Goal: Information Seeking & Learning: Find specific fact

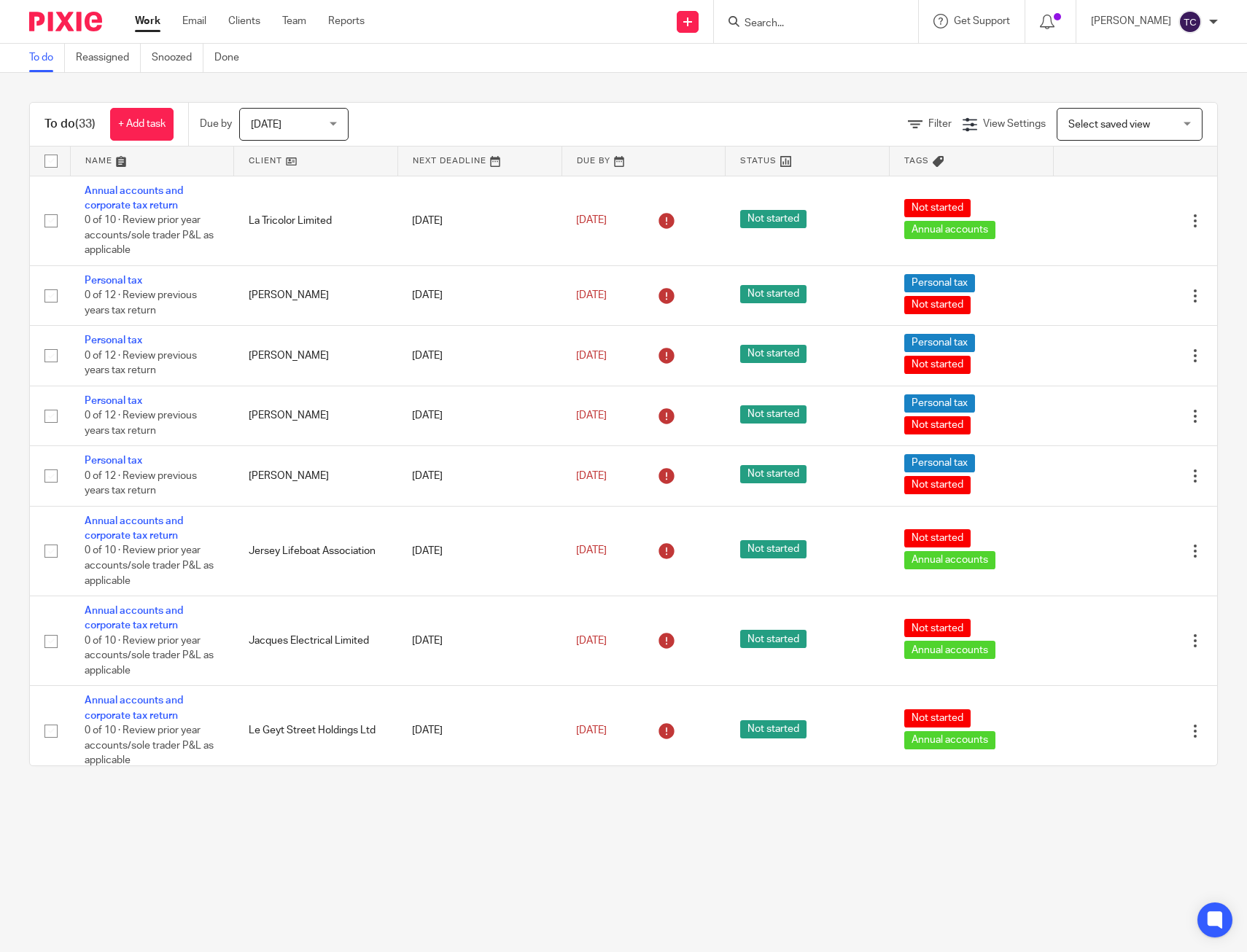
click at [1096, 832] on main "To do Reassigned Snoozed Done To do (33) + Add task Due by Today Today Today To…" at bounding box center [624, 476] width 1247 height 952
click at [693, 839] on main "To do Reassigned Snoozed Done To do (33) + Add task Due by Today Today Today To…" at bounding box center [624, 476] width 1247 height 952
click at [786, 75] on div "To do (33) + Add task Due by Today Today Today Tomorrow This week Next week Thi…" at bounding box center [624, 434] width 1247 height 723
click at [492, 53] on div "To do Reassigned Snoozed Done" at bounding box center [624, 58] width 1247 height 29
click at [800, 28] on input "Search" at bounding box center [809, 24] width 132 height 13
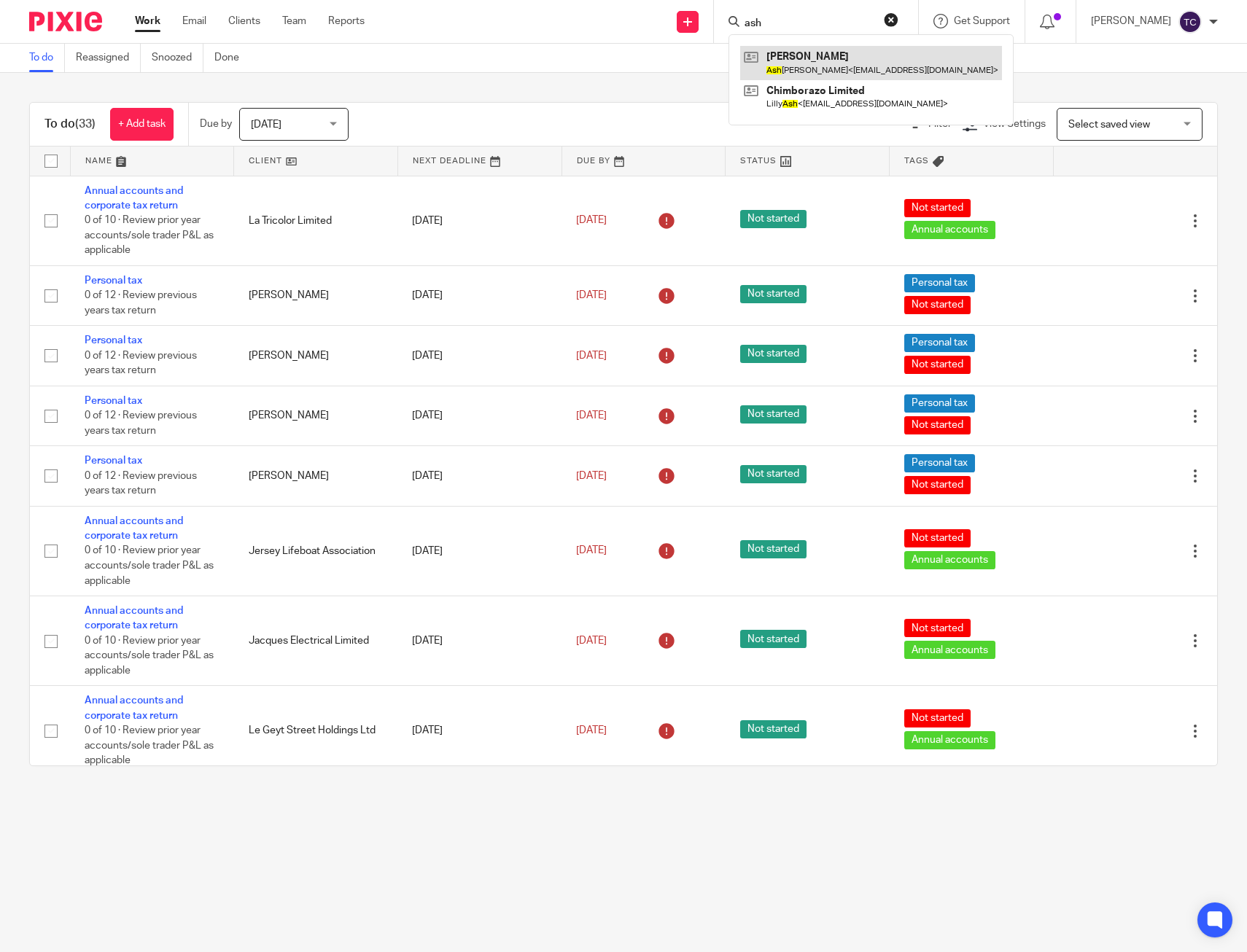
type input "ash"
click at [806, 60] on link at bounding box center [871, 62] width 262 height 34
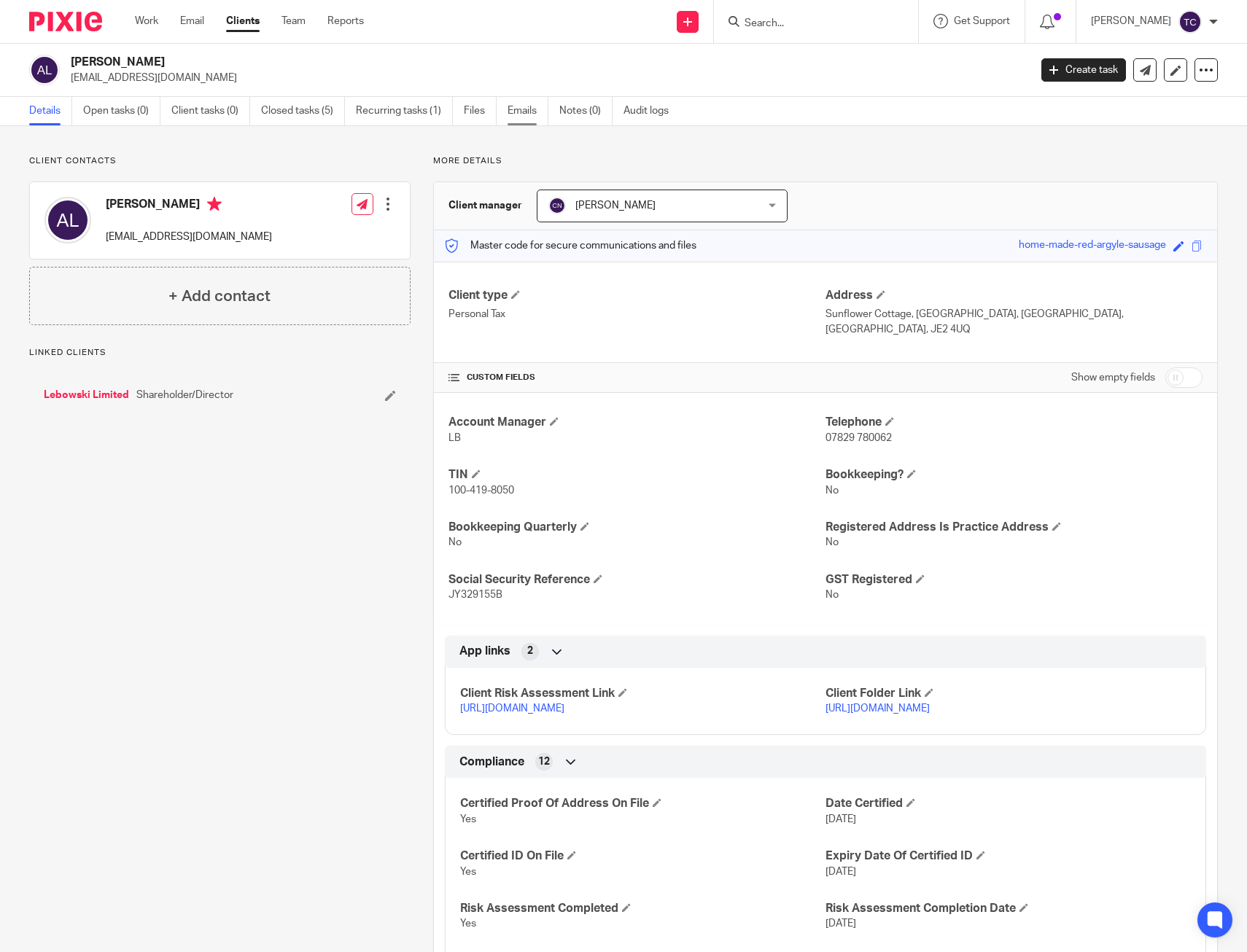
click at [532, 107] on link "Emails" at bounding box center [528, 111] width 41 height 28
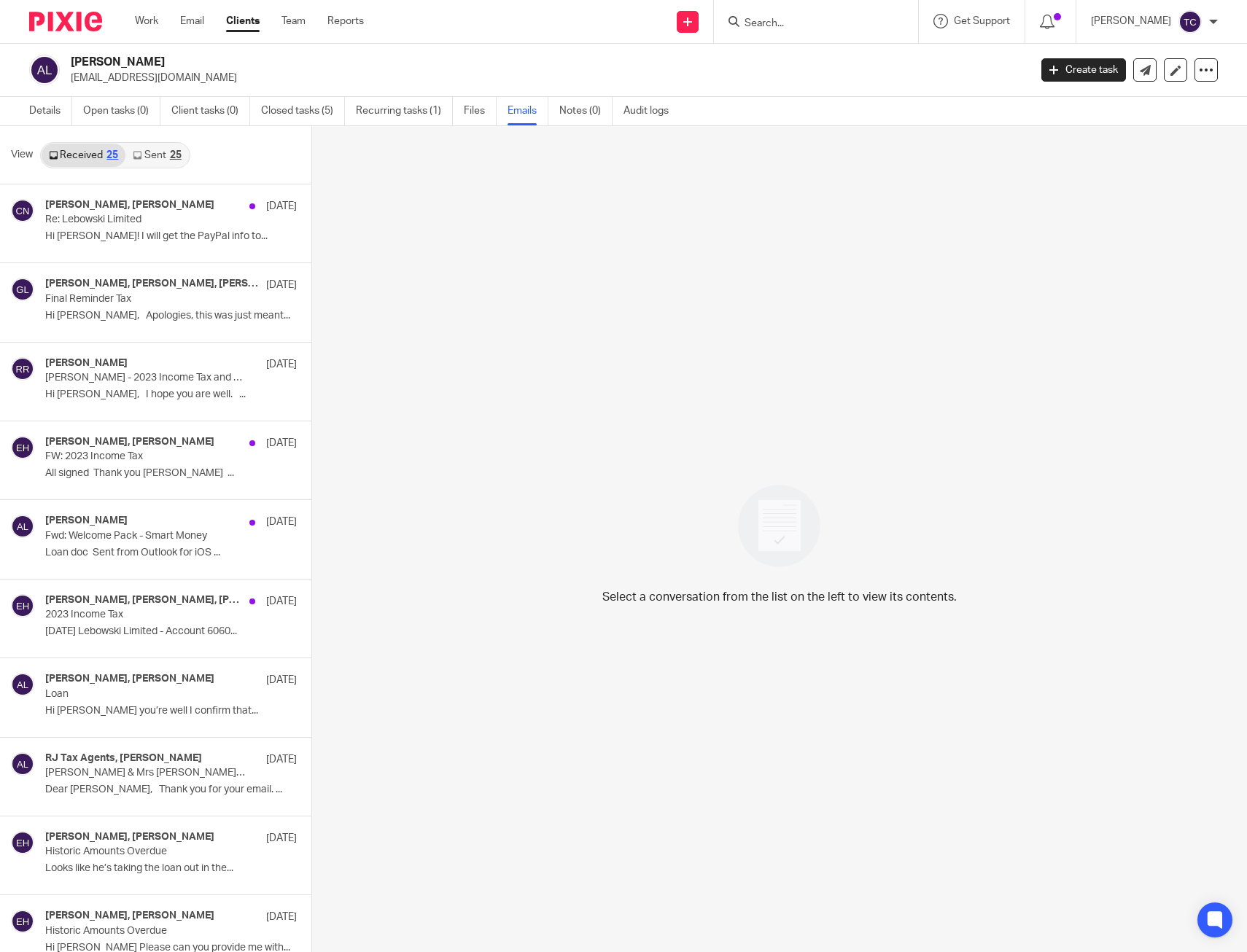
click at [408, 183] on div "Select a conversation from the list on the left to view its contents." at bounding box center [780, 540] width 936 height 828
click at [168, 151] on link "Sent 25" at bounding box center [157, 155] width 63 height 24
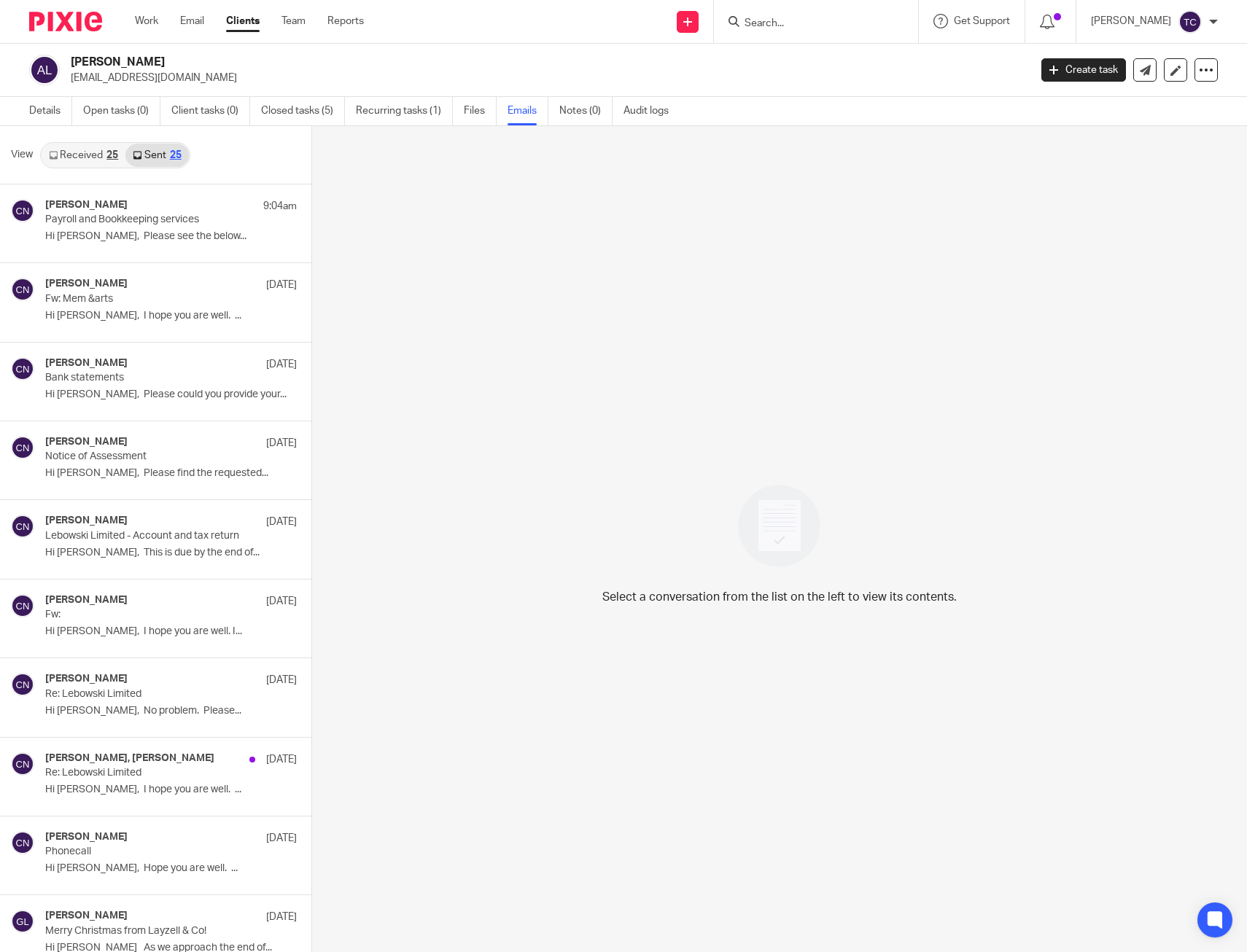
scroll to position [2, 0]
click at [102, 154] on link "Received 25" at bounding box center [84, 154] width 84 height 24
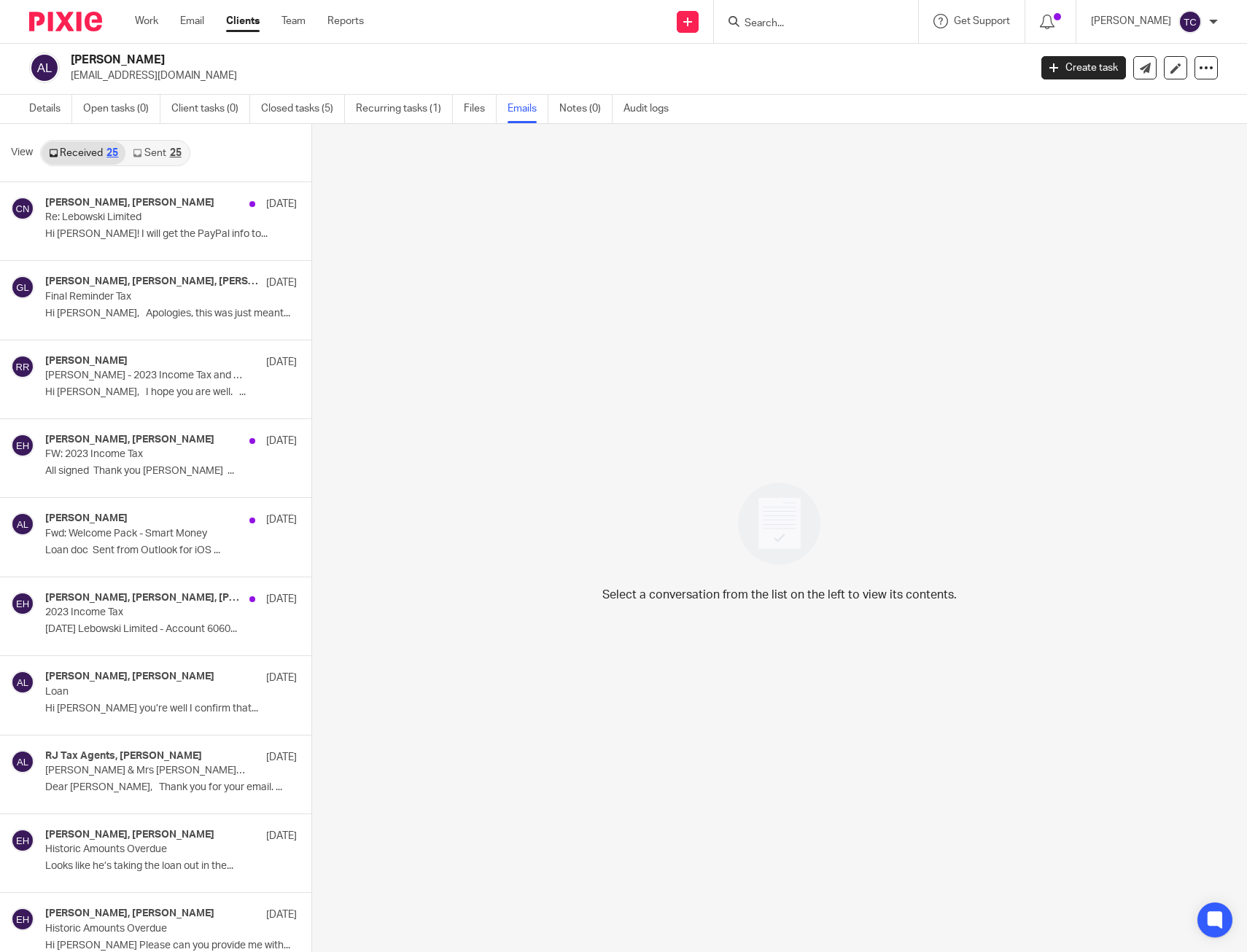
click at [159, 151] on link "Sent 25" at bounding box center [157, 154] width 63 height 24
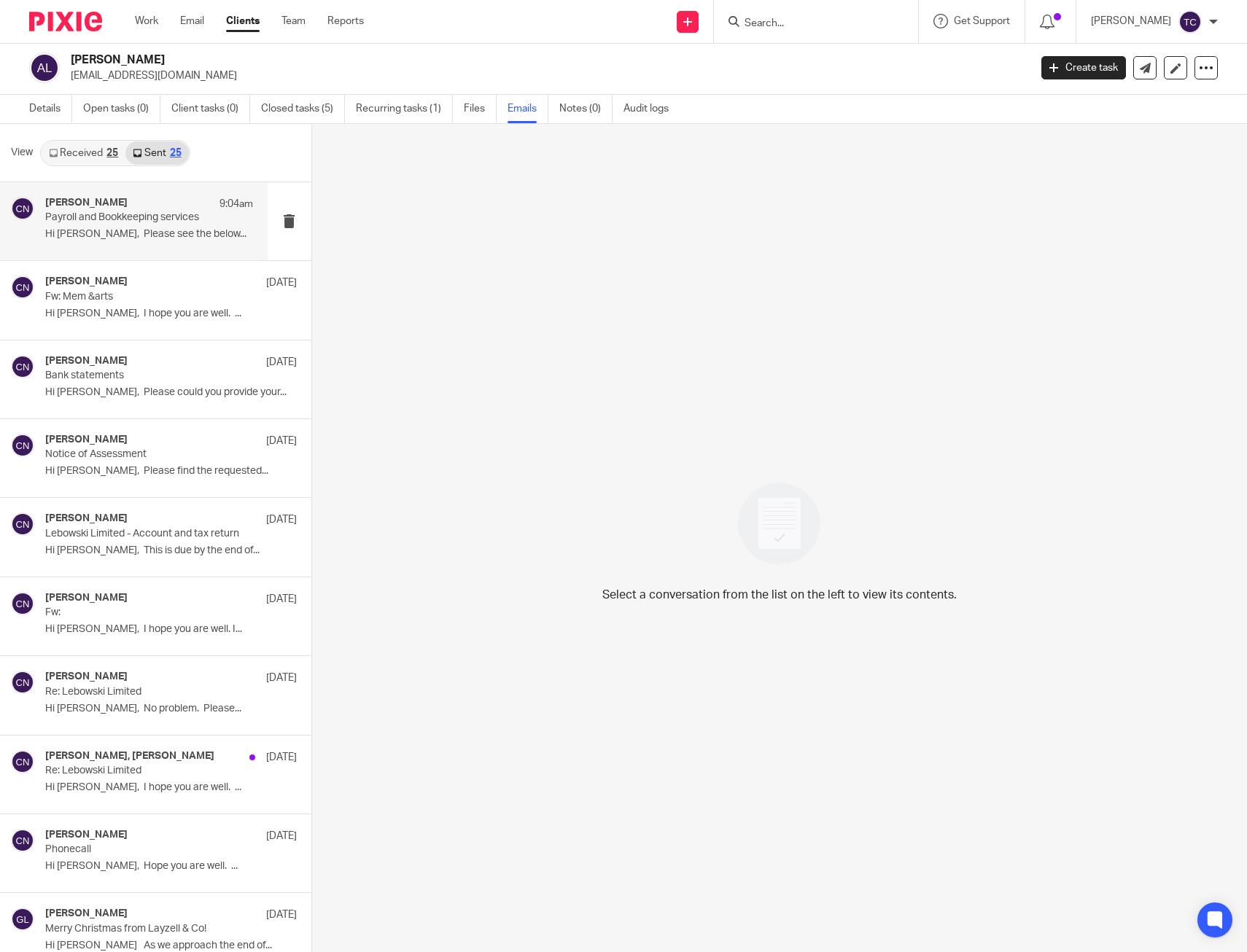
click at [171, 214] on p "Payroll and Bookkeeping services" at bounding box center [128, 218] width 166 height 13
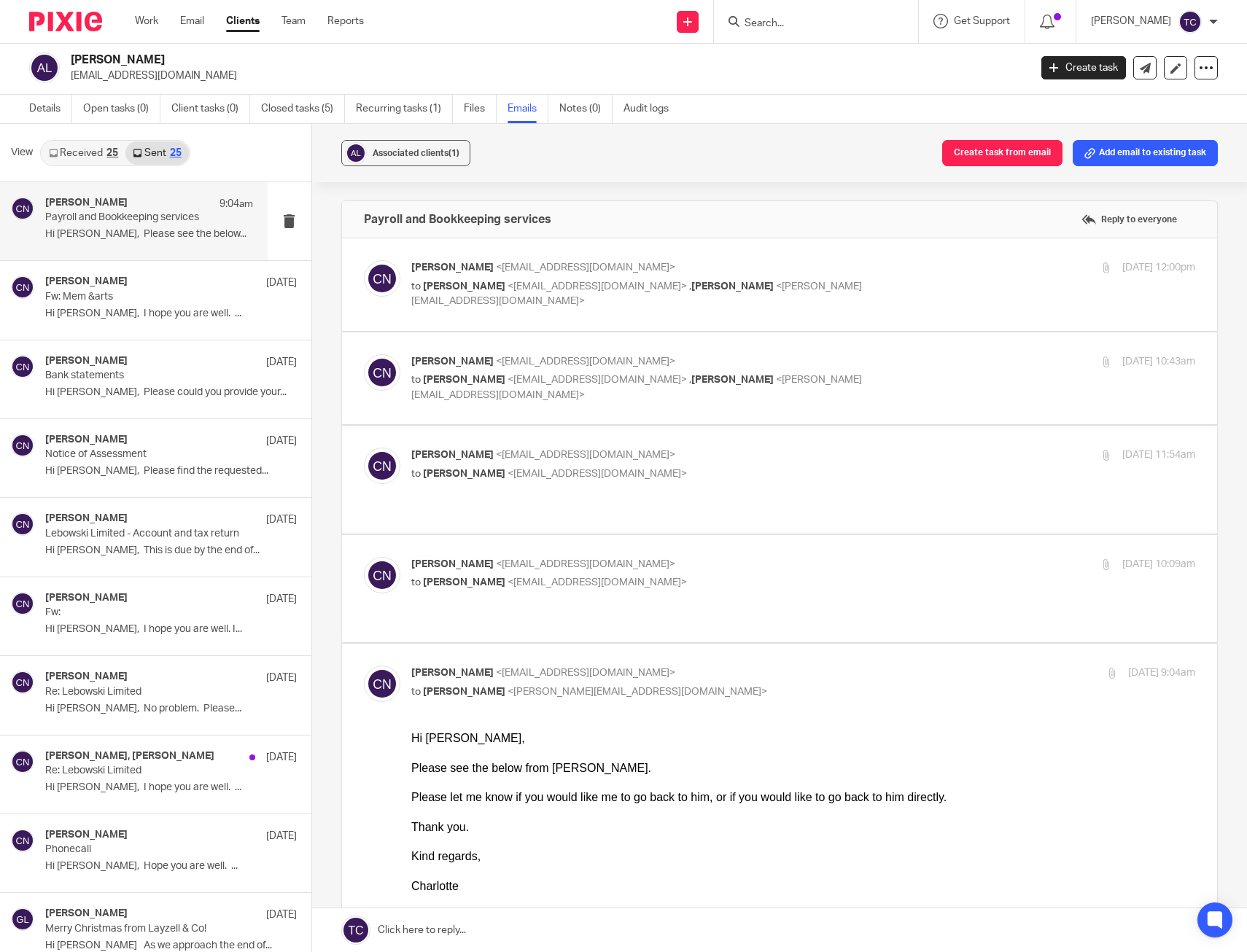
scroll to position [0, 0]
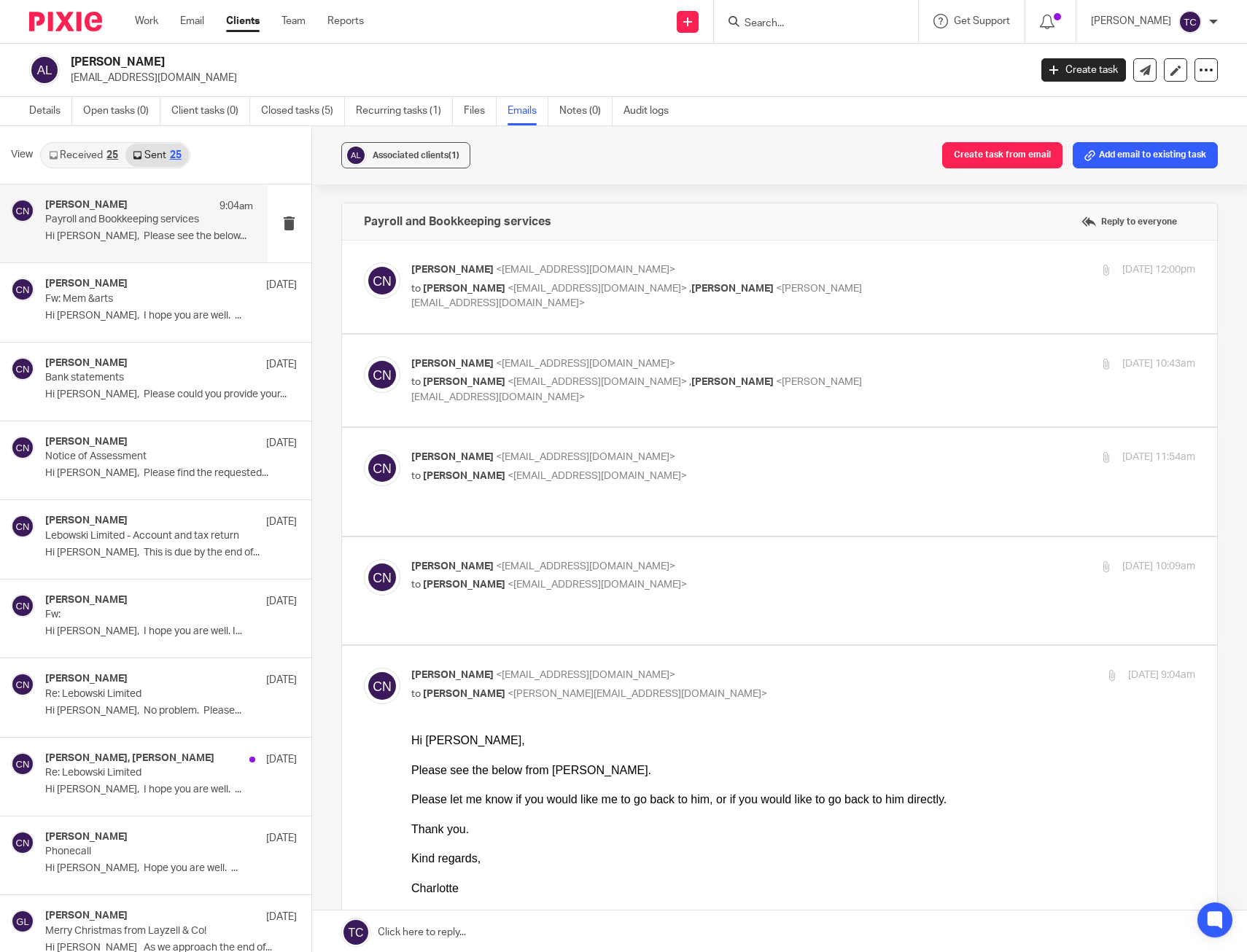
click at [936, 290] on div "Charlotte Nixon <charlotte@layzellandco.com> to Ashley Lewis <ashlewistattooist…" at bounding box center [804, 287] width 785 height 49
checkbox input "true"
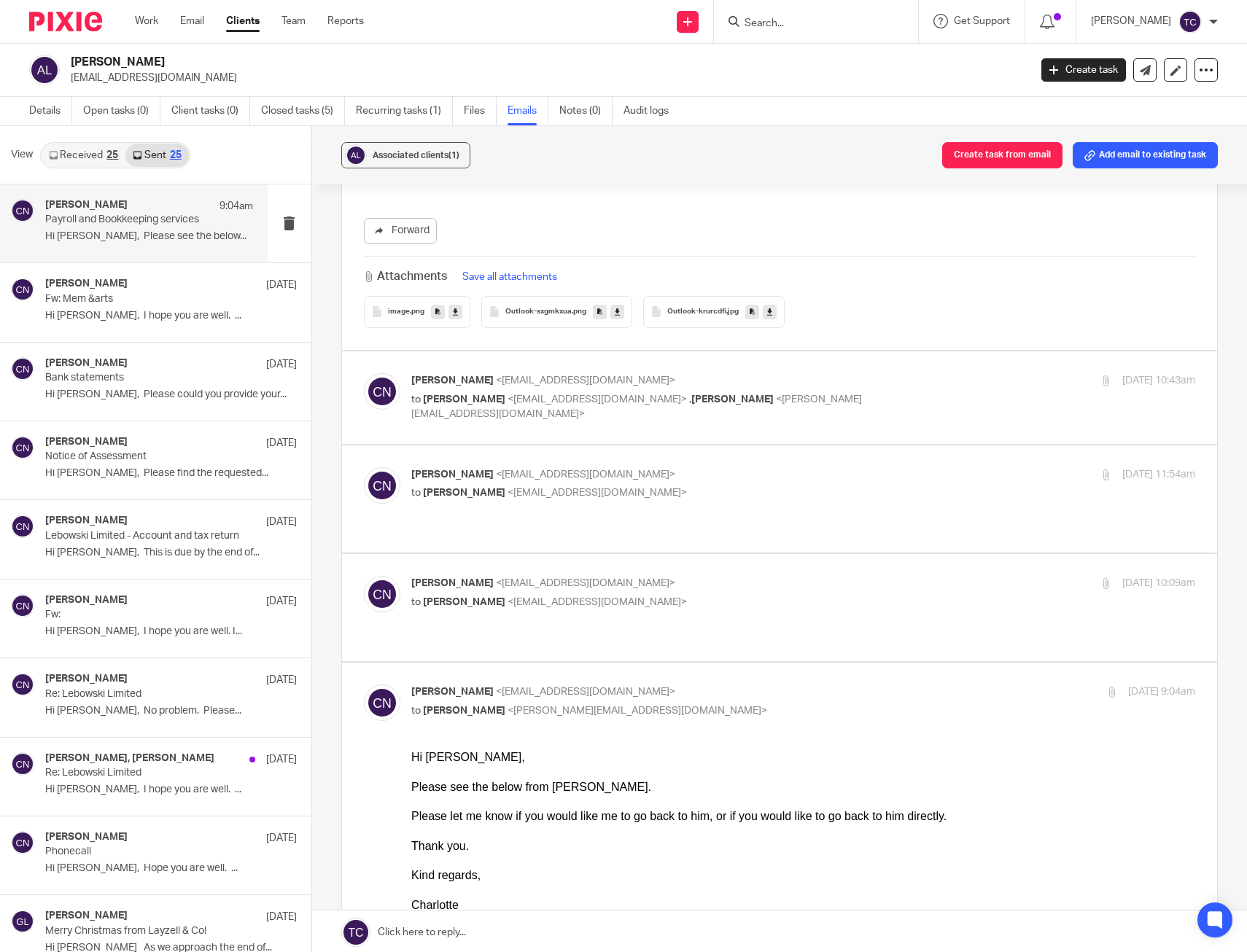
scroll to position [1166, 0]
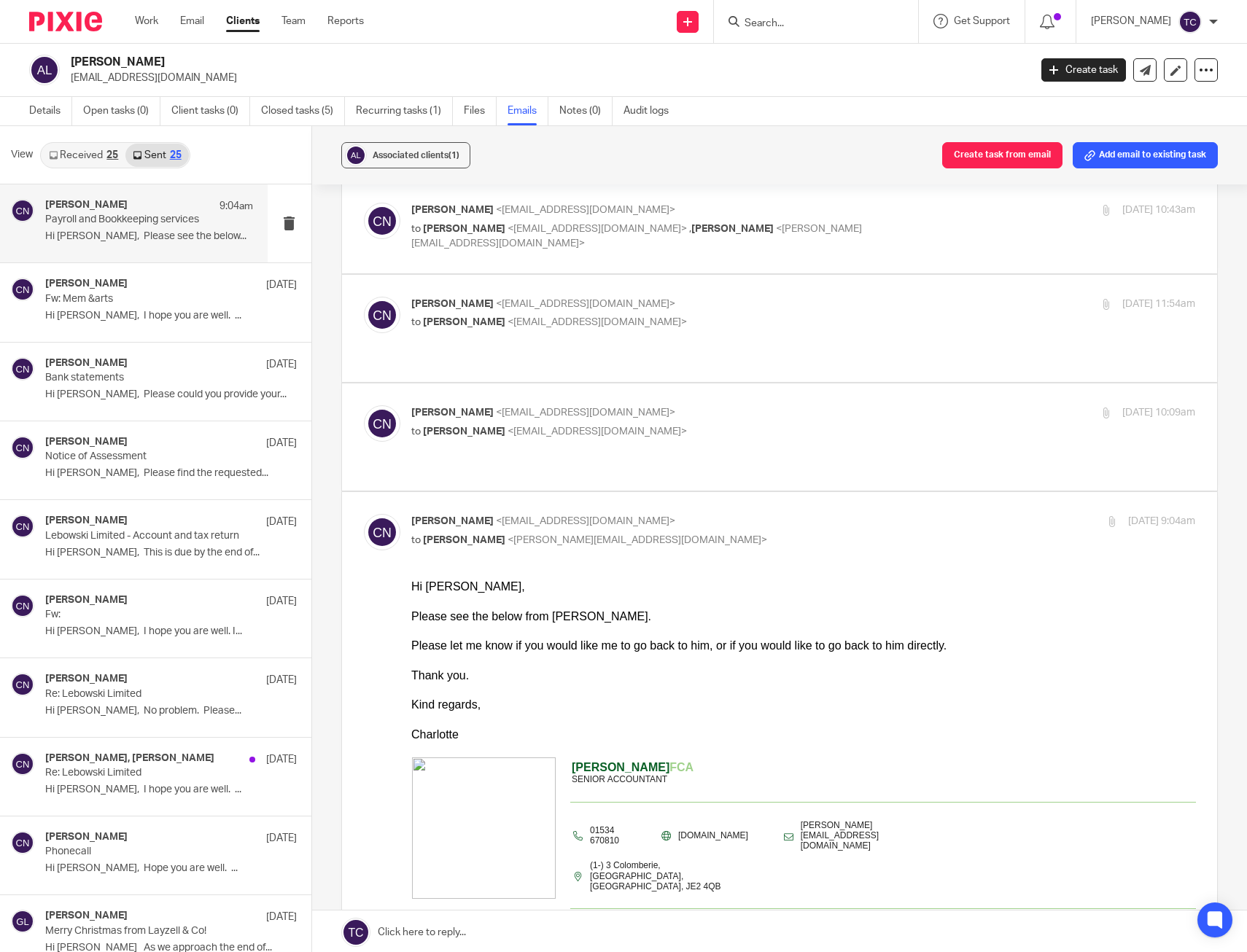
click at [952, 247] on div "Charlotte Nixon <charlotte@layzellandco.com> to Ashley Lewis <ashlewistattooist…" at bounding box center [780, 227] width 832 height 49
click at [914, 227] on p "to Ashley Lewis <ashlewistattooist@icloud.com> , Natasha Powell <natasha.p@layz…" at bounding box center [672, 236] width 523 height 30
checkbox input "true"
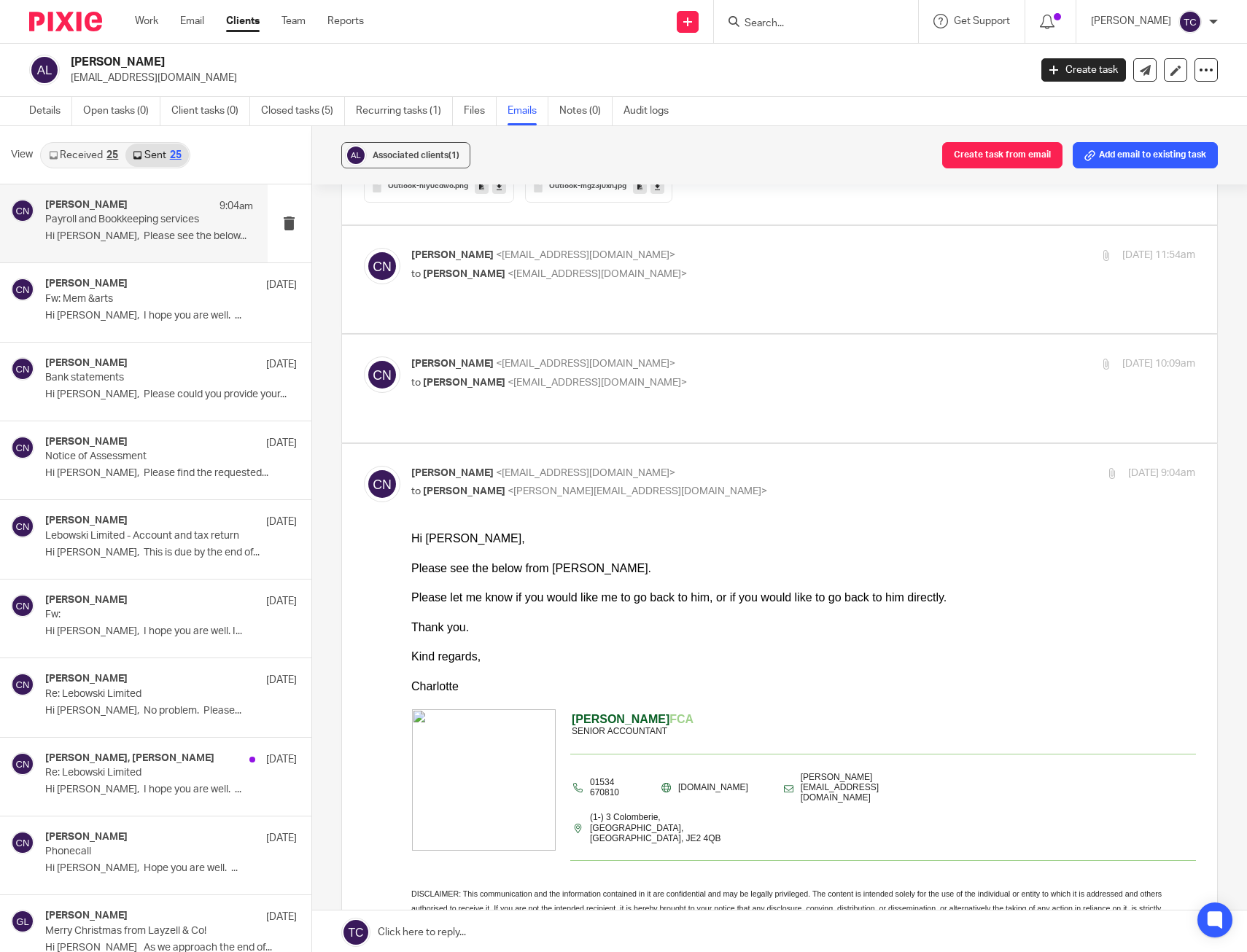
scroll to position [2771, 0]
click at [891, 271] on p "to Ashley Lewis <ashlewistattooist@icloud.com>" at bounding box center [672, 273] width 523 height 15
checkbox input "true"
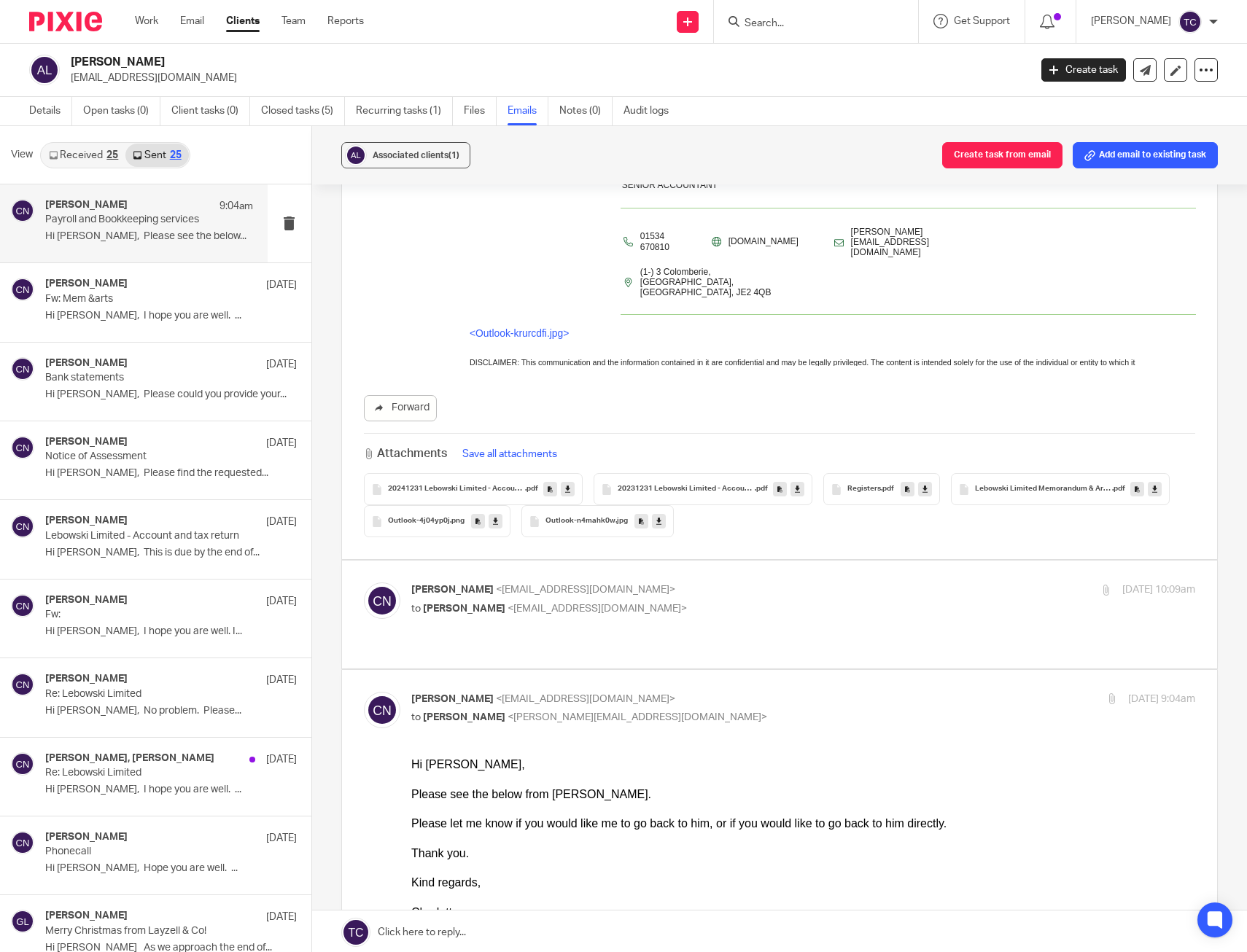
scroll to position [4959, 0]
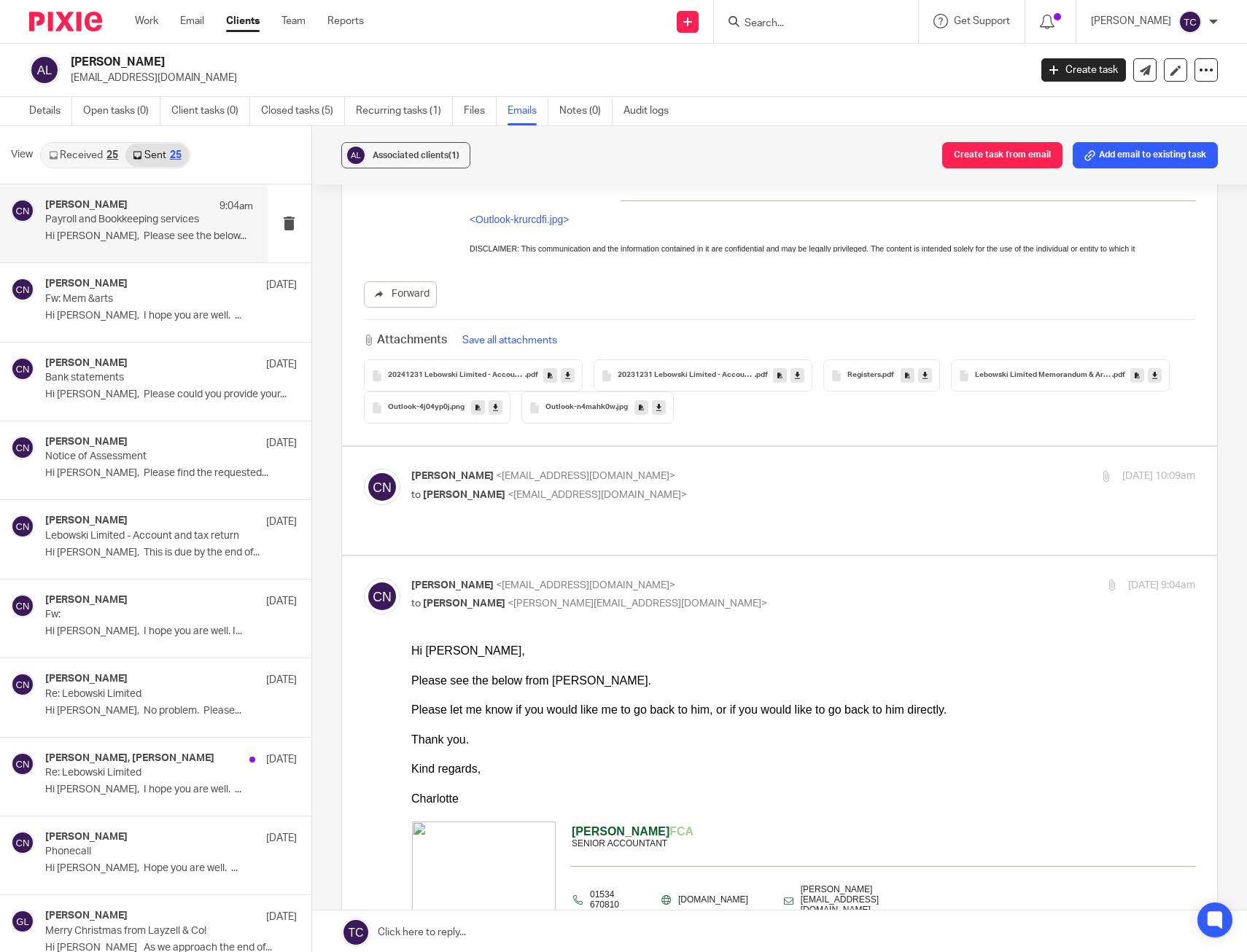
click at [914, 468] on label at bounding box center [780, 500] width 876 height 107
click at [364, 468] on input "checkbox" at bounding box center [363, 468] width 1 height 1
checkbox input "true"
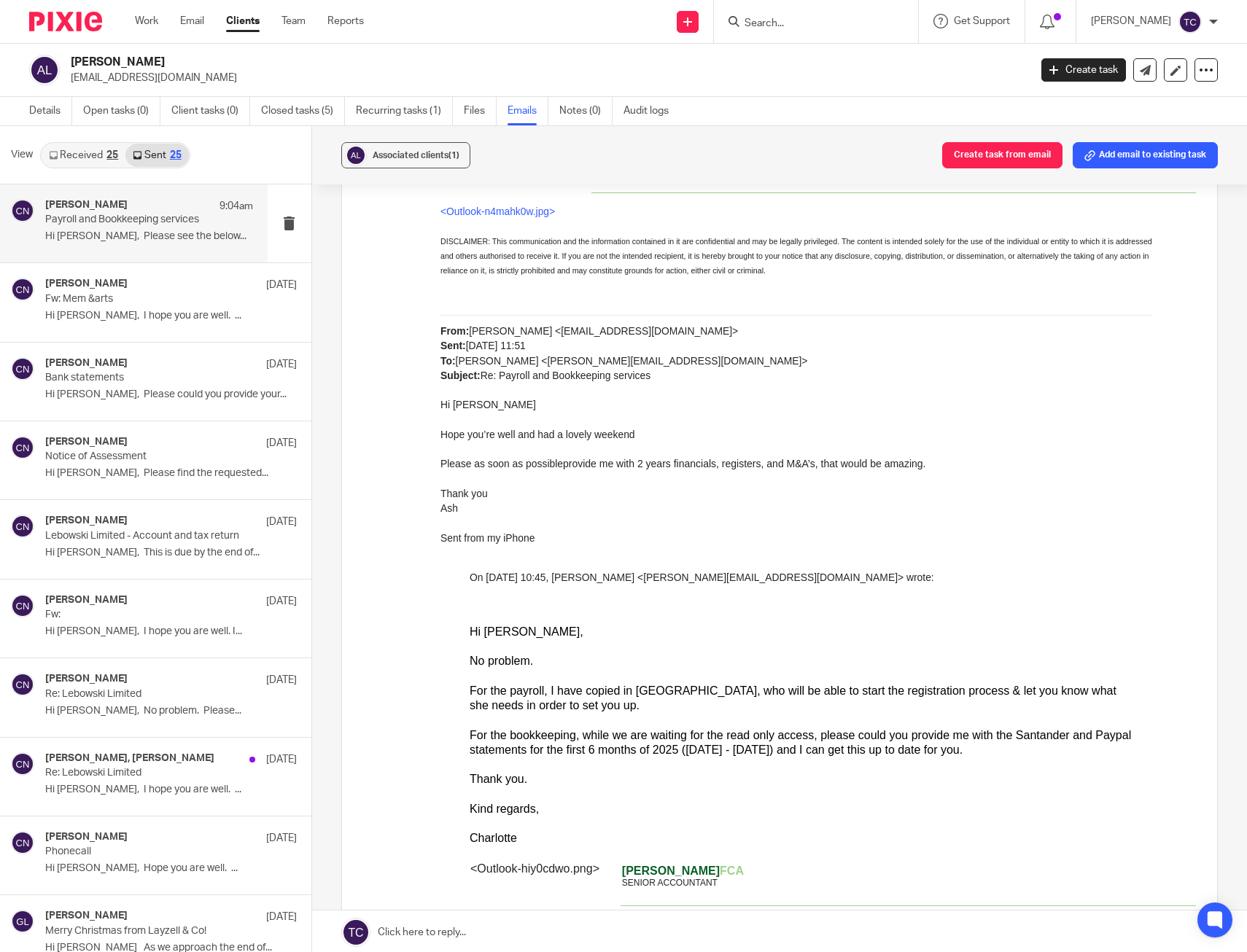
scroll to position [9763, 0]
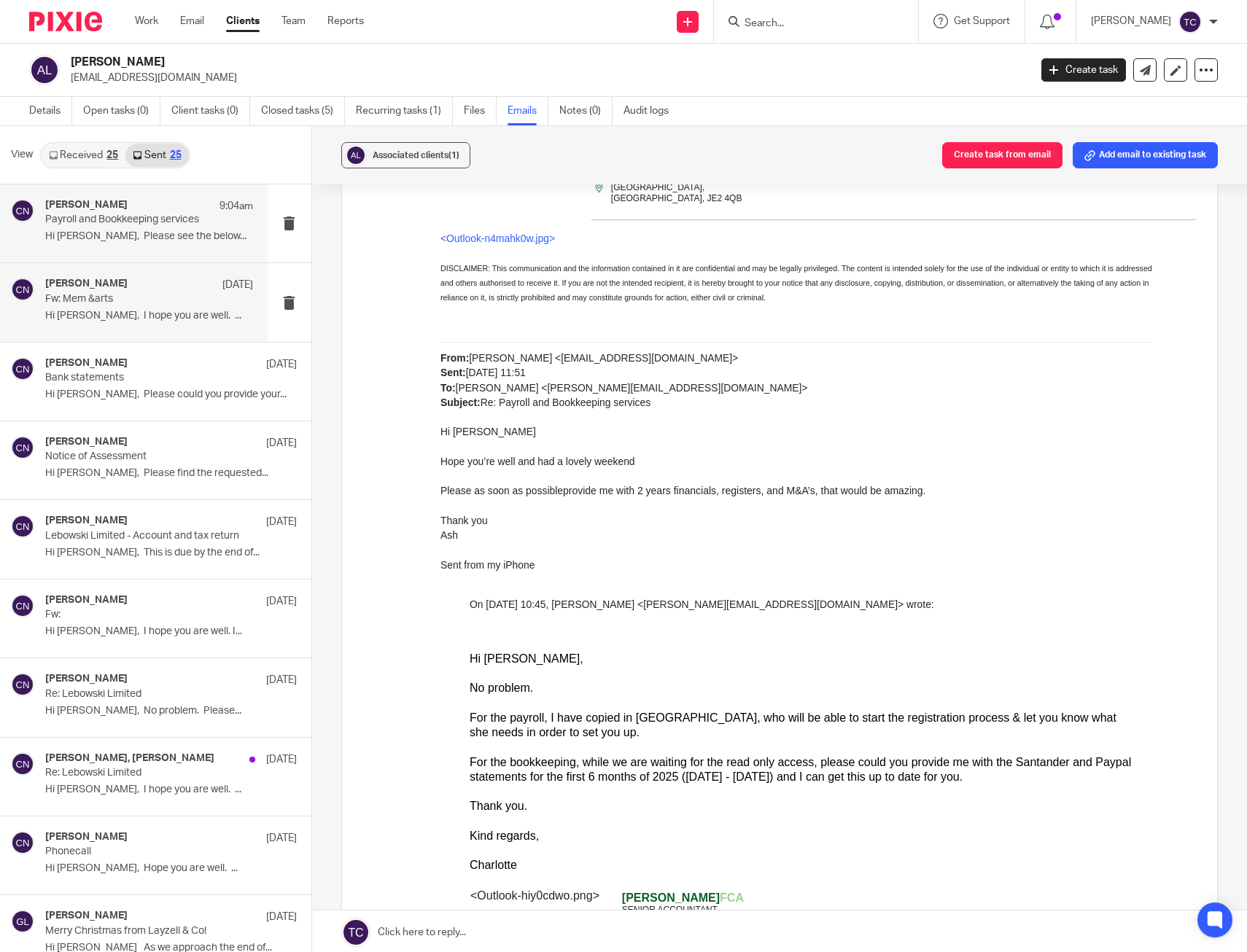
click at [161, 307] on div "Charlotte Nixon 14 Aug Fw: Mem &arts Hi Ash, I hope you are well. ..." at bounding box center [149, 303] width 208 height 49
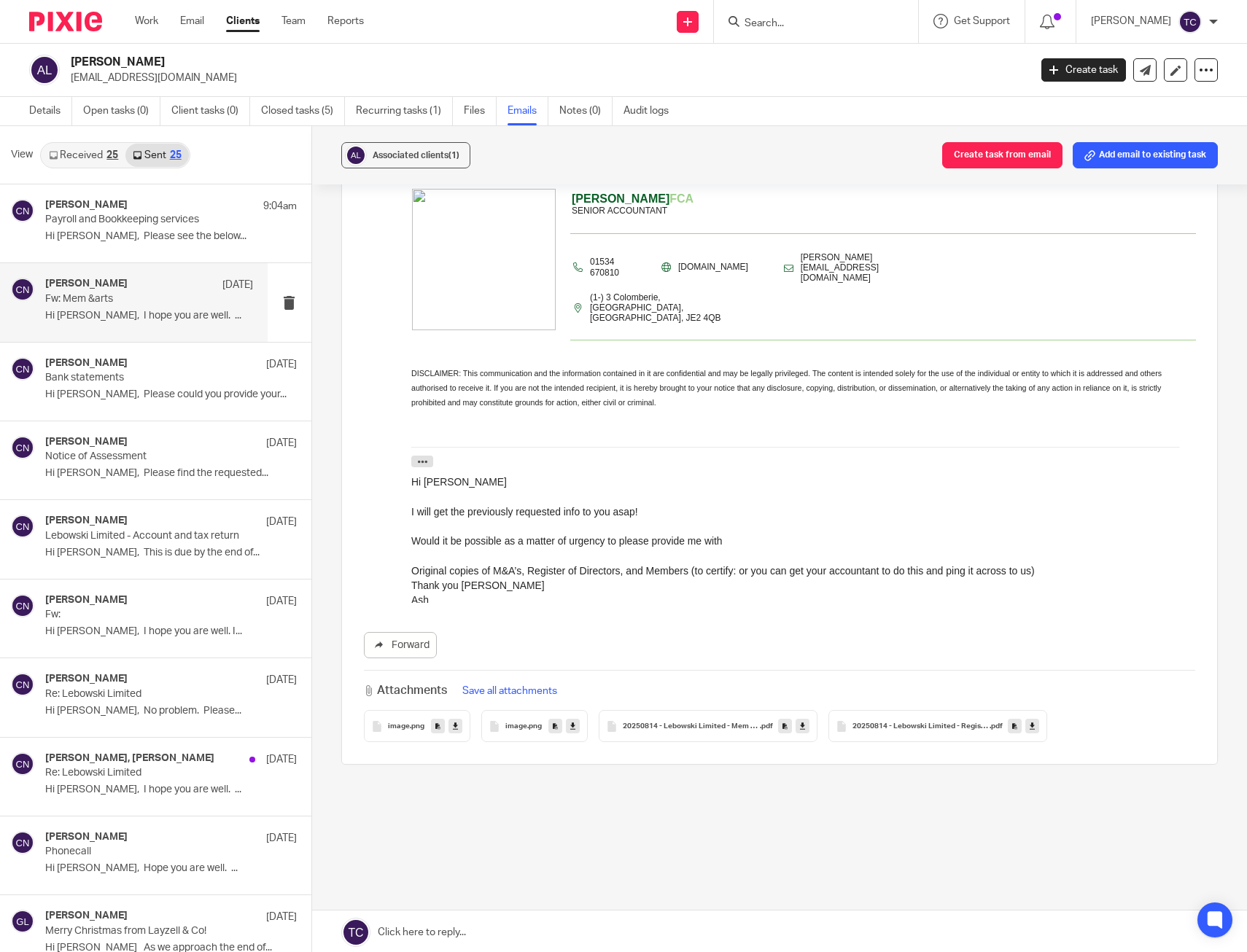
scroll to position [0, 0]
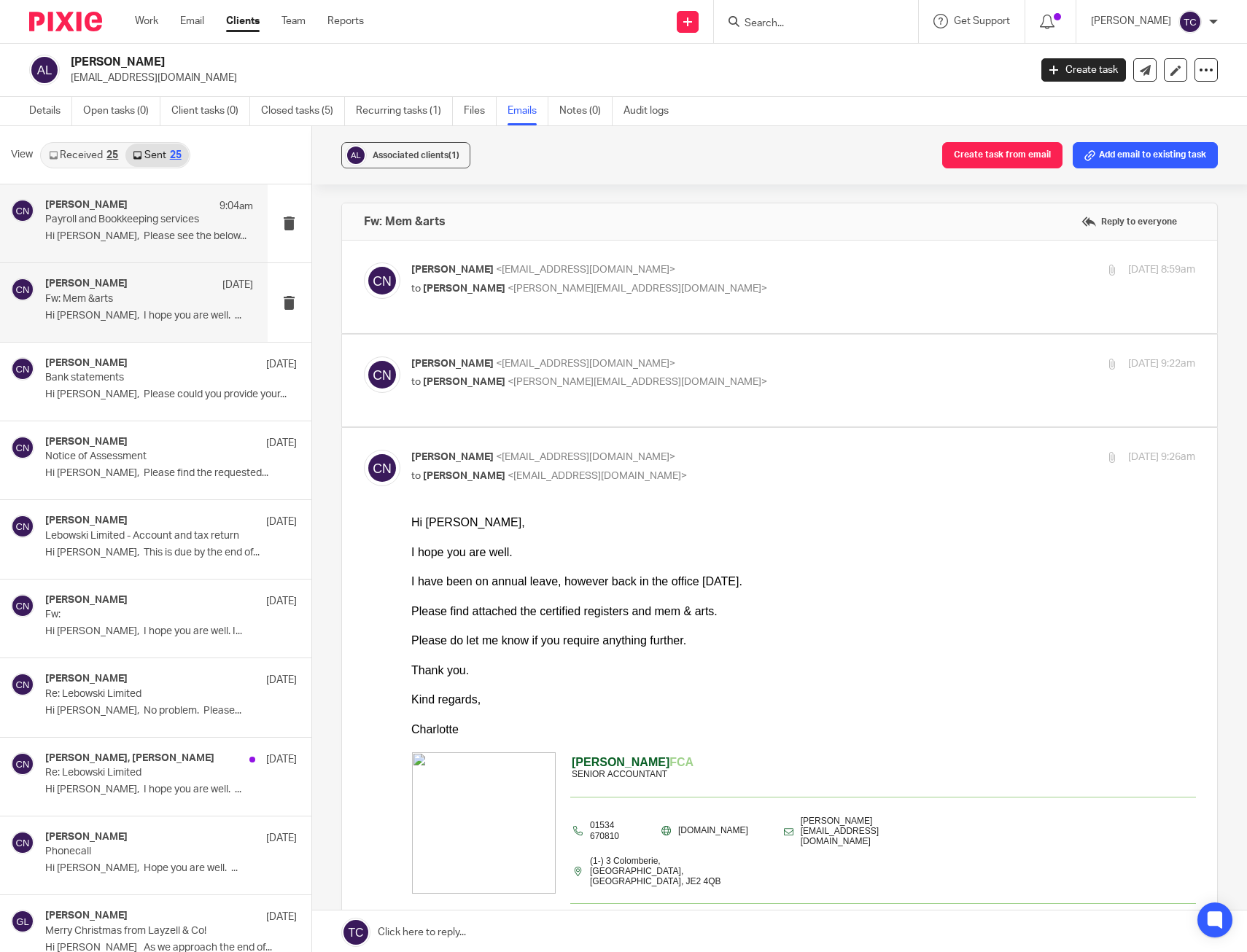
click at [151, 238] on p "Hi Lawrence, Please see the below..." at bounding box center [149, 236] width 208 height 13
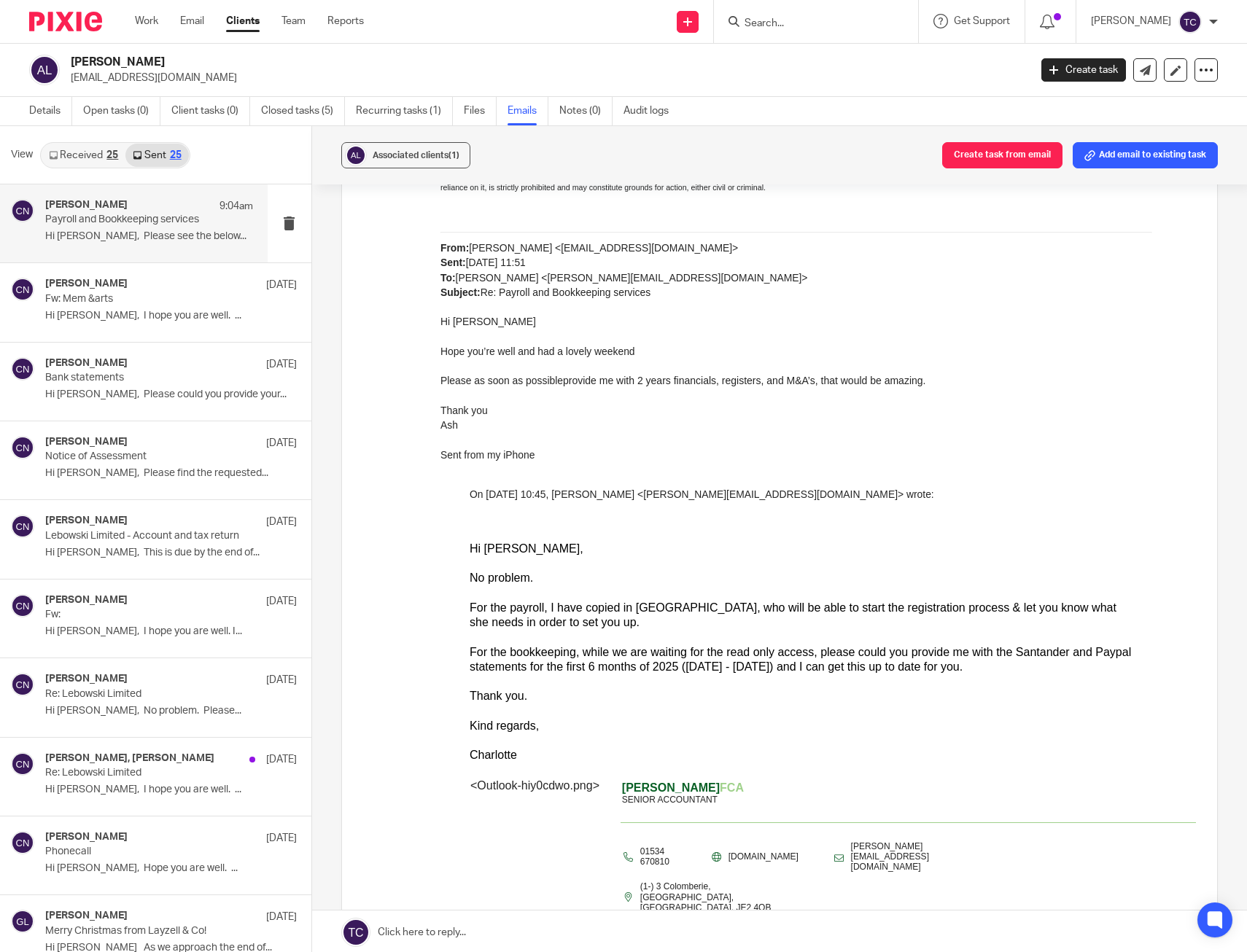
scroll to position [2167, 0]
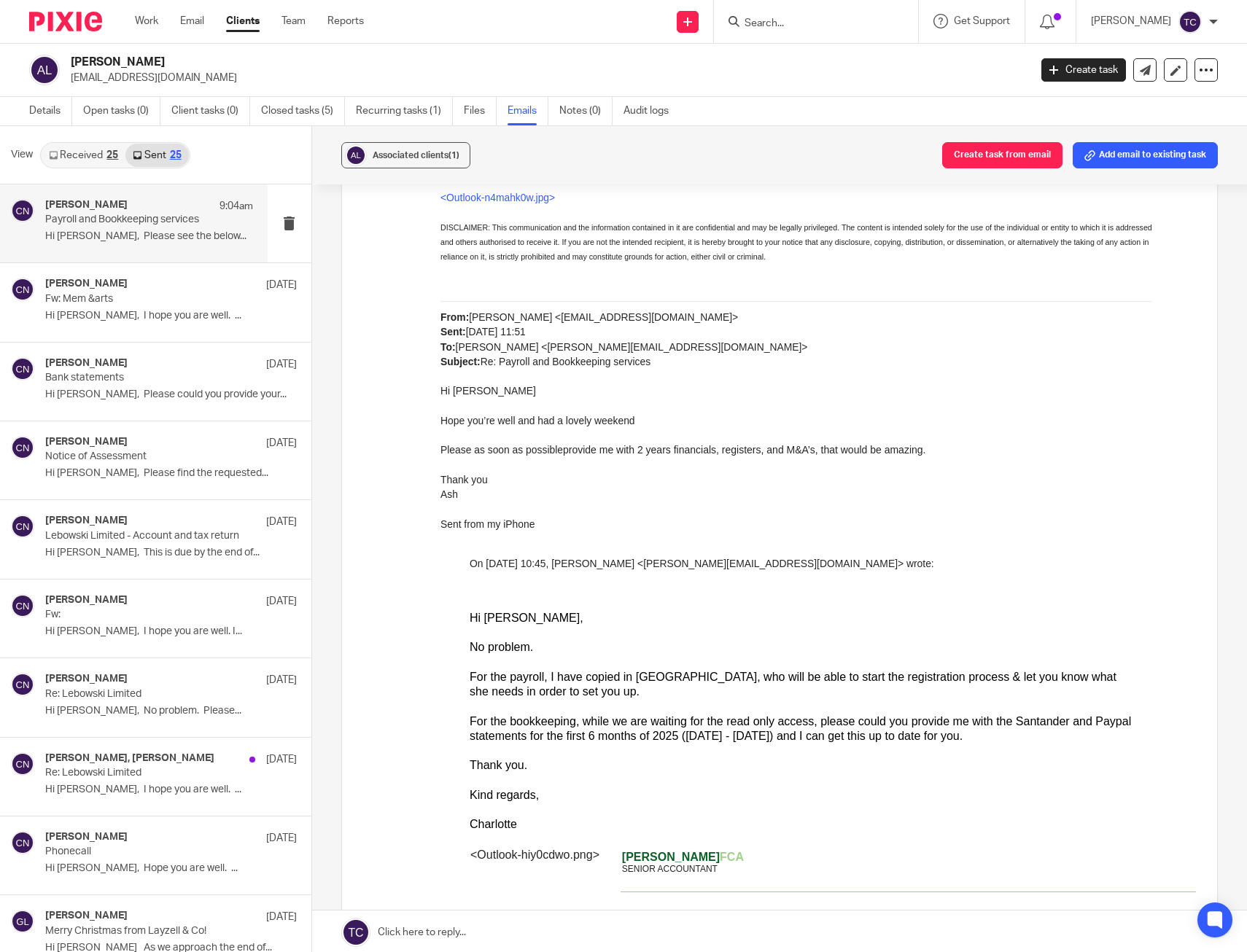
click at [77, 155] on link "Received 25" at bounding box center [84, 155] width 84 height 24
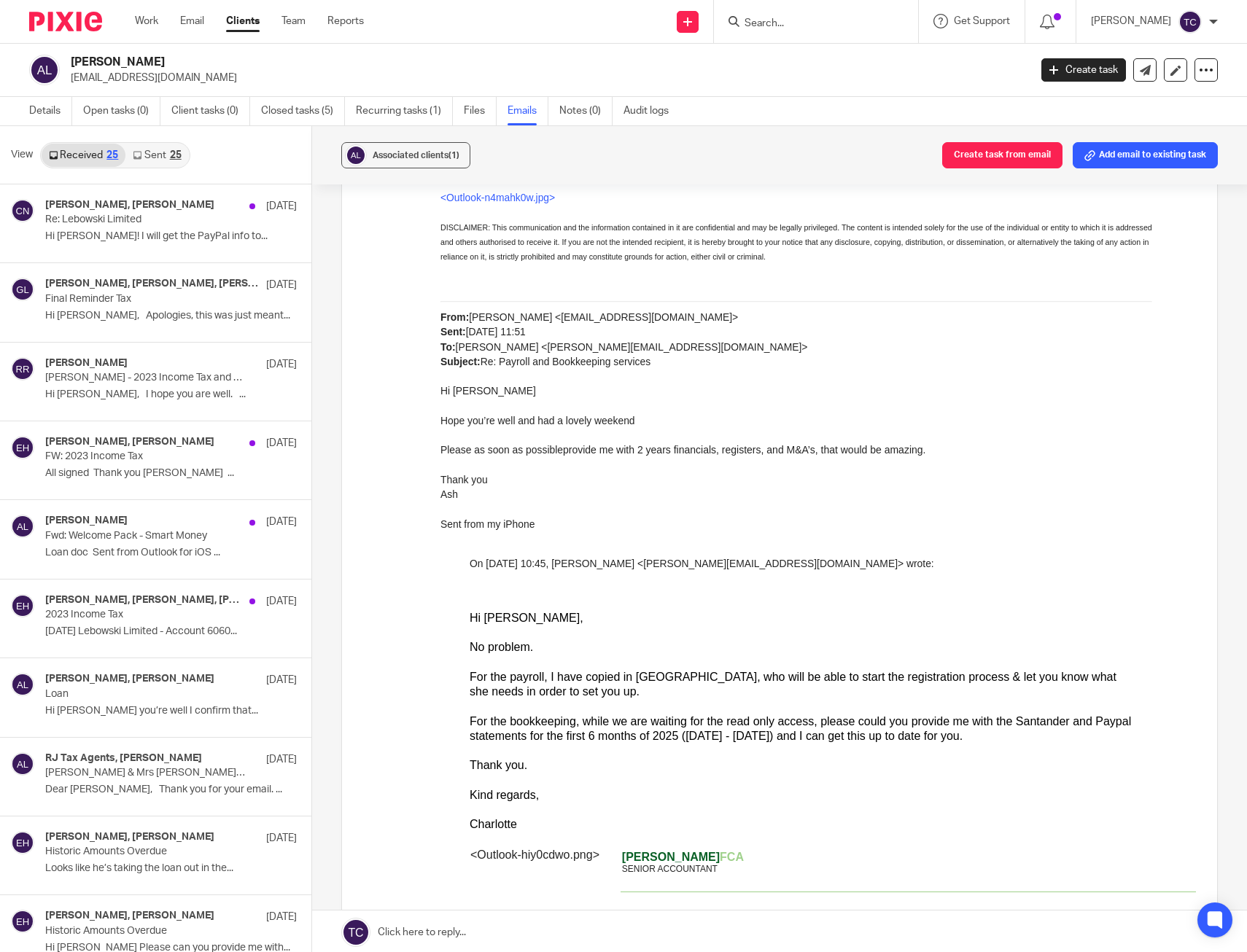
scroll to position [2, 0]
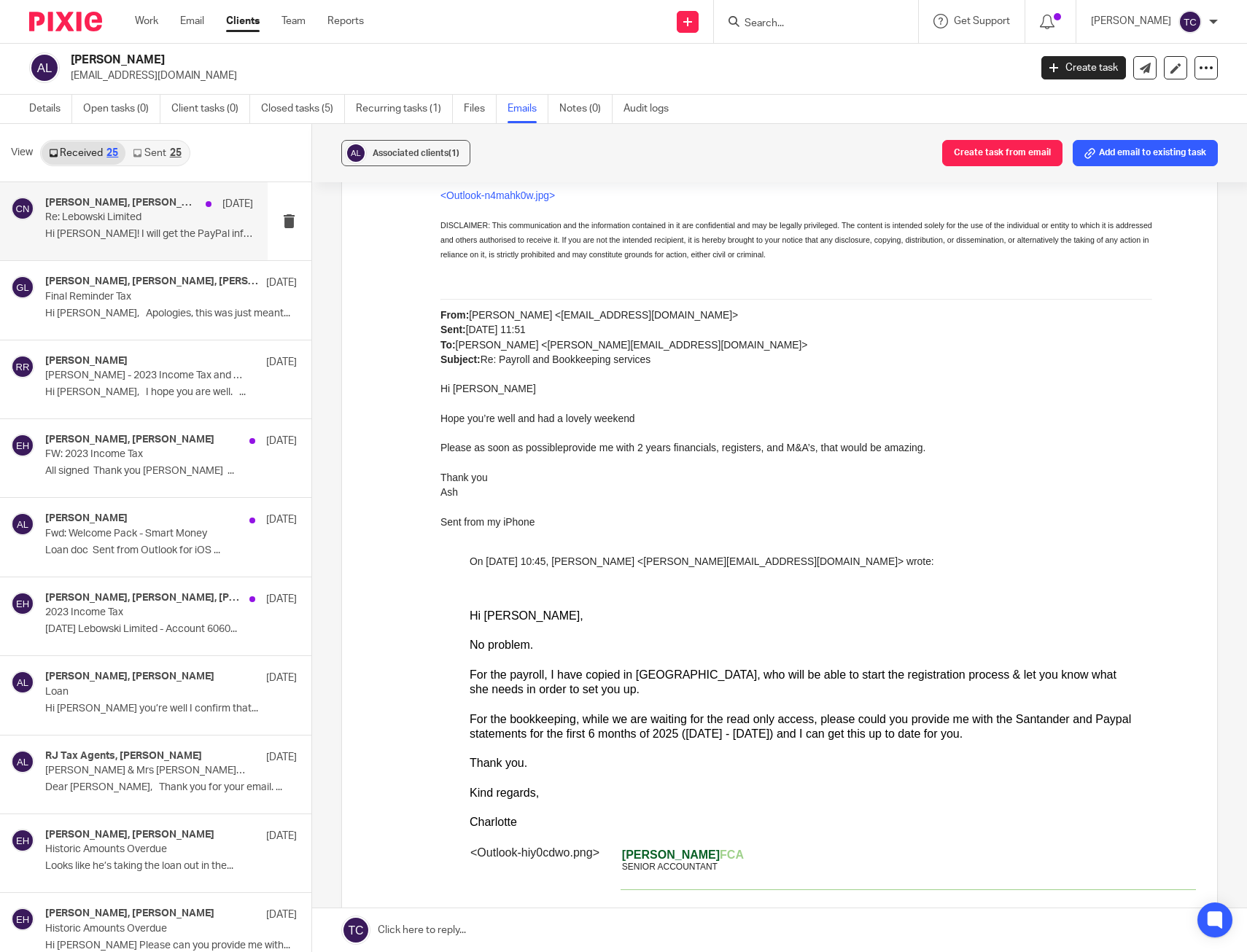
click at [162, 229] on p "Hi Charlotte! I will get the PayPal info to..." at bounding box center [149, 235] width 208 height 13
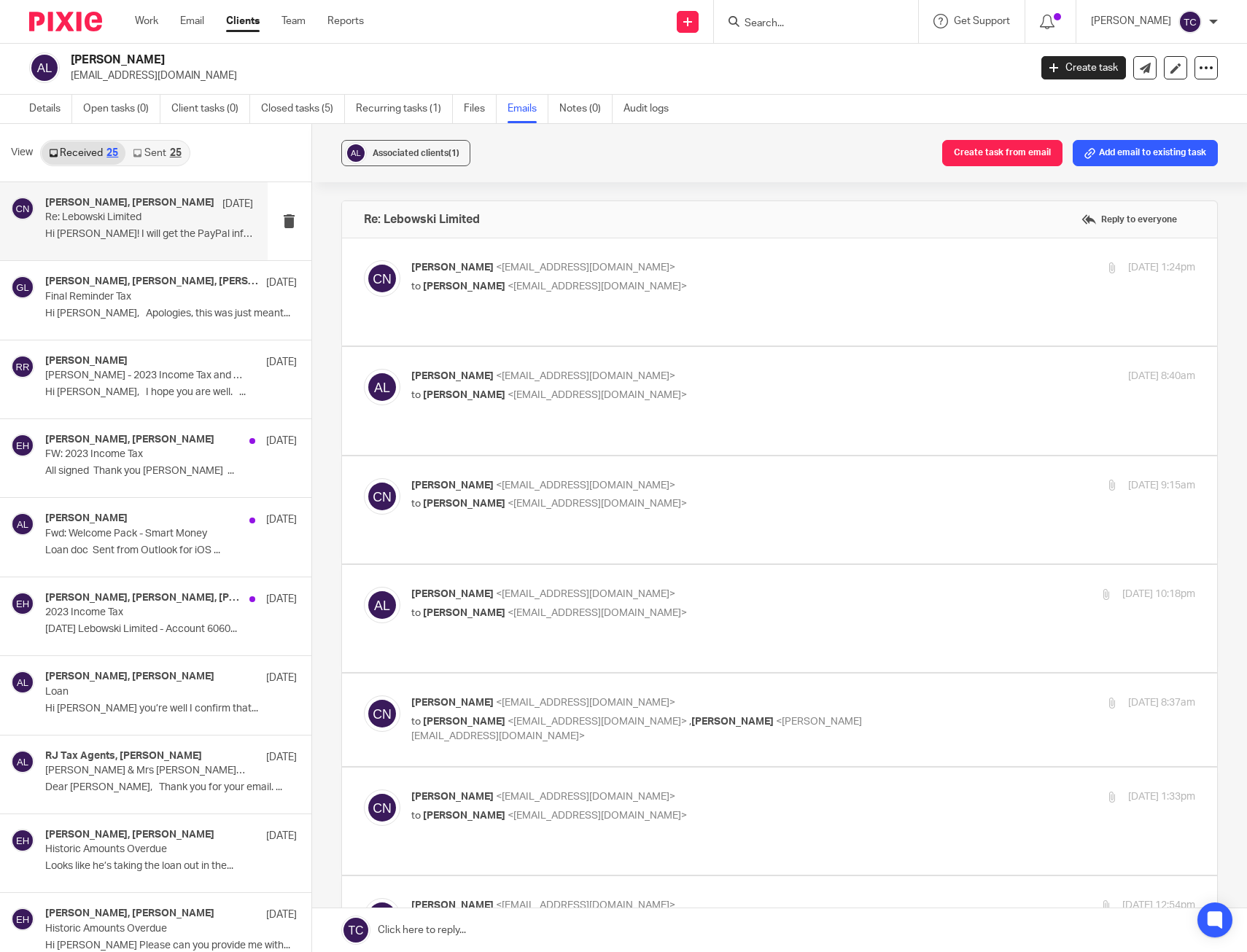
scroll to position [0, 0]
